Goal: Task Accomplishment & Management: Use online tool/utility

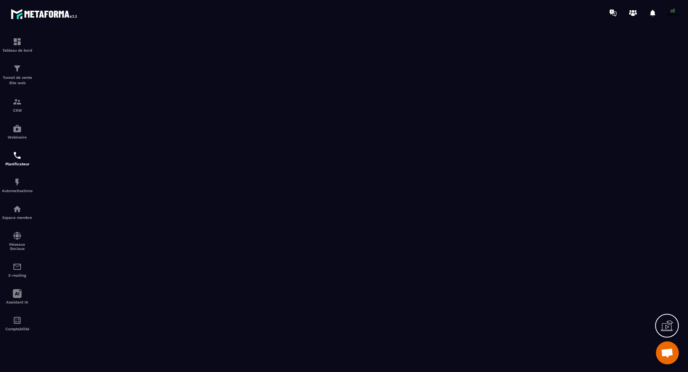
scroll to position [6450, 0]
click at [485, 20] on div at bounding box center [389, 13] width 598 height 26
click at [19, 81] on p "Tunnel de vente Site web" at bounding box center [17, 80] width 31 height 11
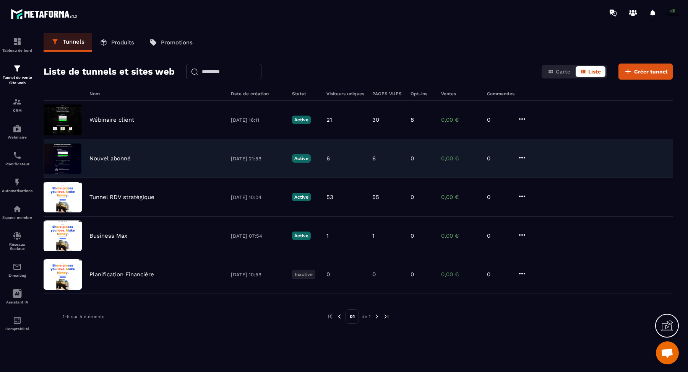
click at [63, 157] on img at bounding box center [63, 158] width 38 height 31
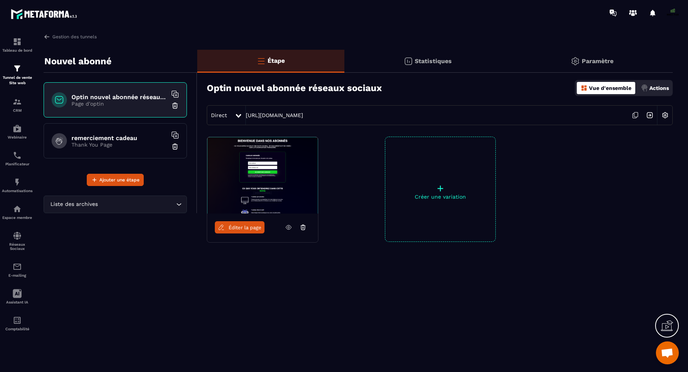
click at [285, 227] on icon at bounding box center [288, 227] width 7 height 7
click at [15, 73] on img at bounding box center [17, 68] width 9 height 9
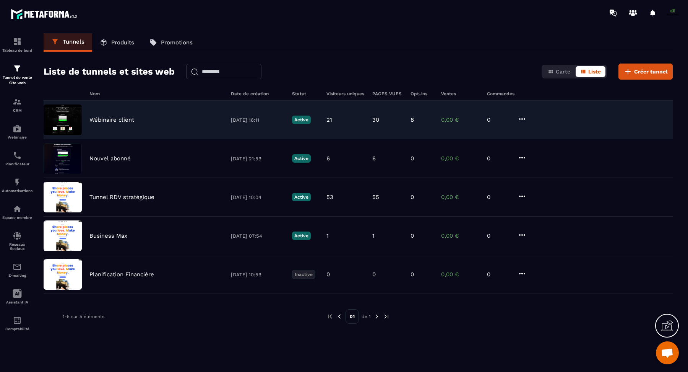
click at [522, 118] on icon at bounding box center [522, 119] width 6 height 2
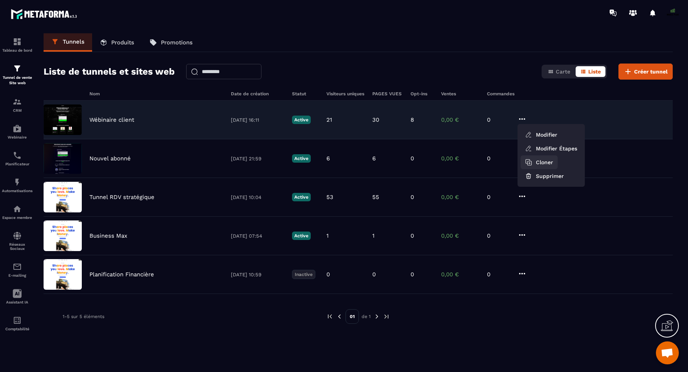
click at [543, 160] on button "Cloner" at bounding box center [539, 162] width 37 height 14
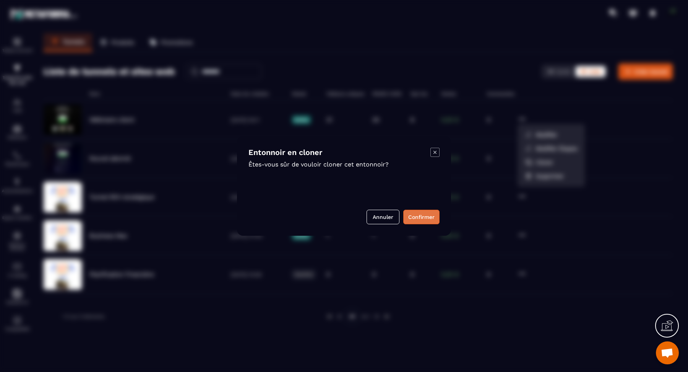
click at [425, 217] on button "Confirmer" at bounding box center [421, 216] width 36 height 15
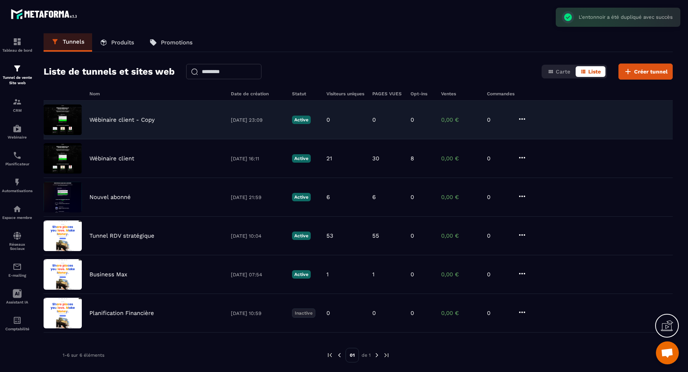
click at [119, 117] on p "Wébinaire client - Copy" at bounding box center [121, 119] width 65 height 7
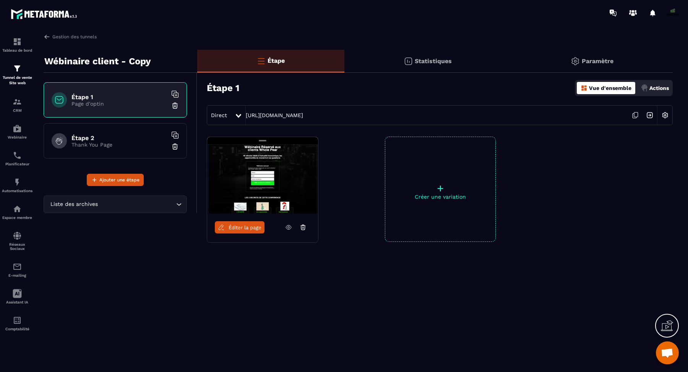
click at [122, 60] on p "Wébinaire client - Copy" at bounding box center [97, 61] width 107 height 15
click at [236, 225] on span "Éditer la page" at bounding box center [245, 227] width 33 height 6
